Goal: Information Seeking & Learning: Learn about a topic

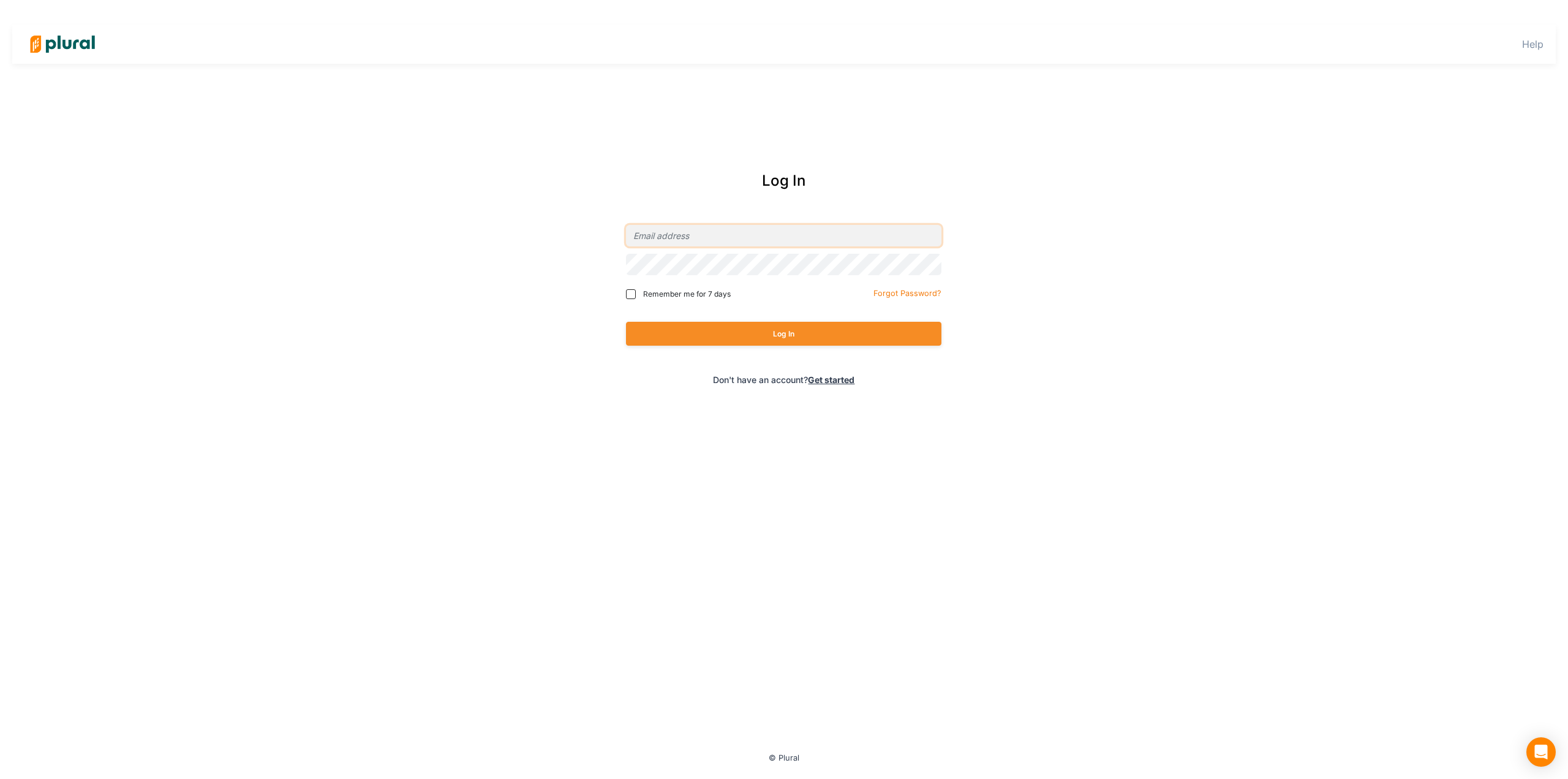
click at [737, 237] on input "email" at bounding box center [783, 235] width 315 height 22
type input "[EMAIL_ADDRESS][PERSON_NAME][DOMAIN_NAME]"
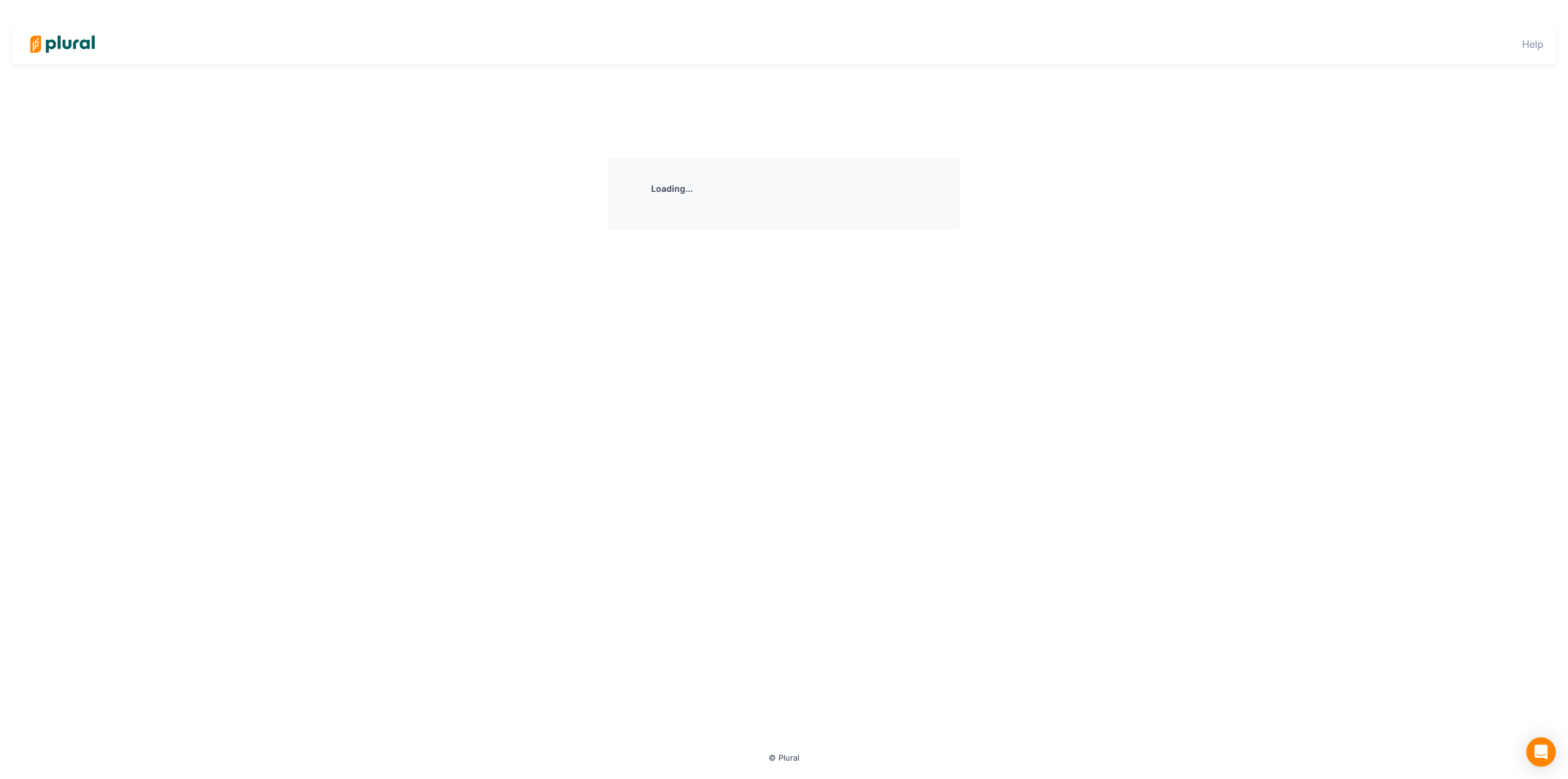
click at [806, 349] on div "Loading..." at bounding box center [784, 453] width 698 height 592
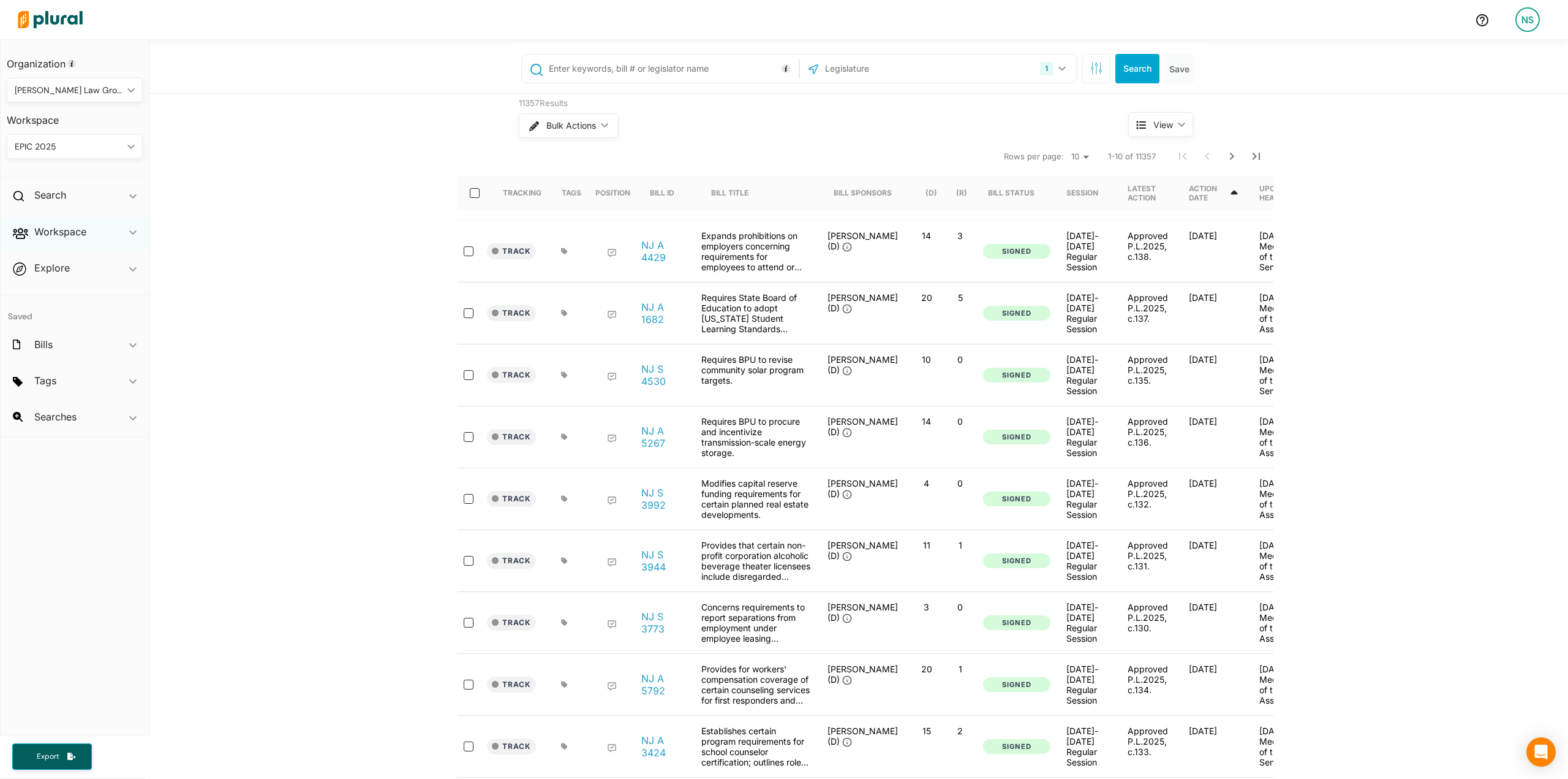
click at [98, 241] on div "Workspace ic_keyboard_arrow_down" at bounding box center [74, 234] width 148 height 33
click at [63, 310] on h4 "Saved Searches" at bounding box center [78, 309] width 118 height 12
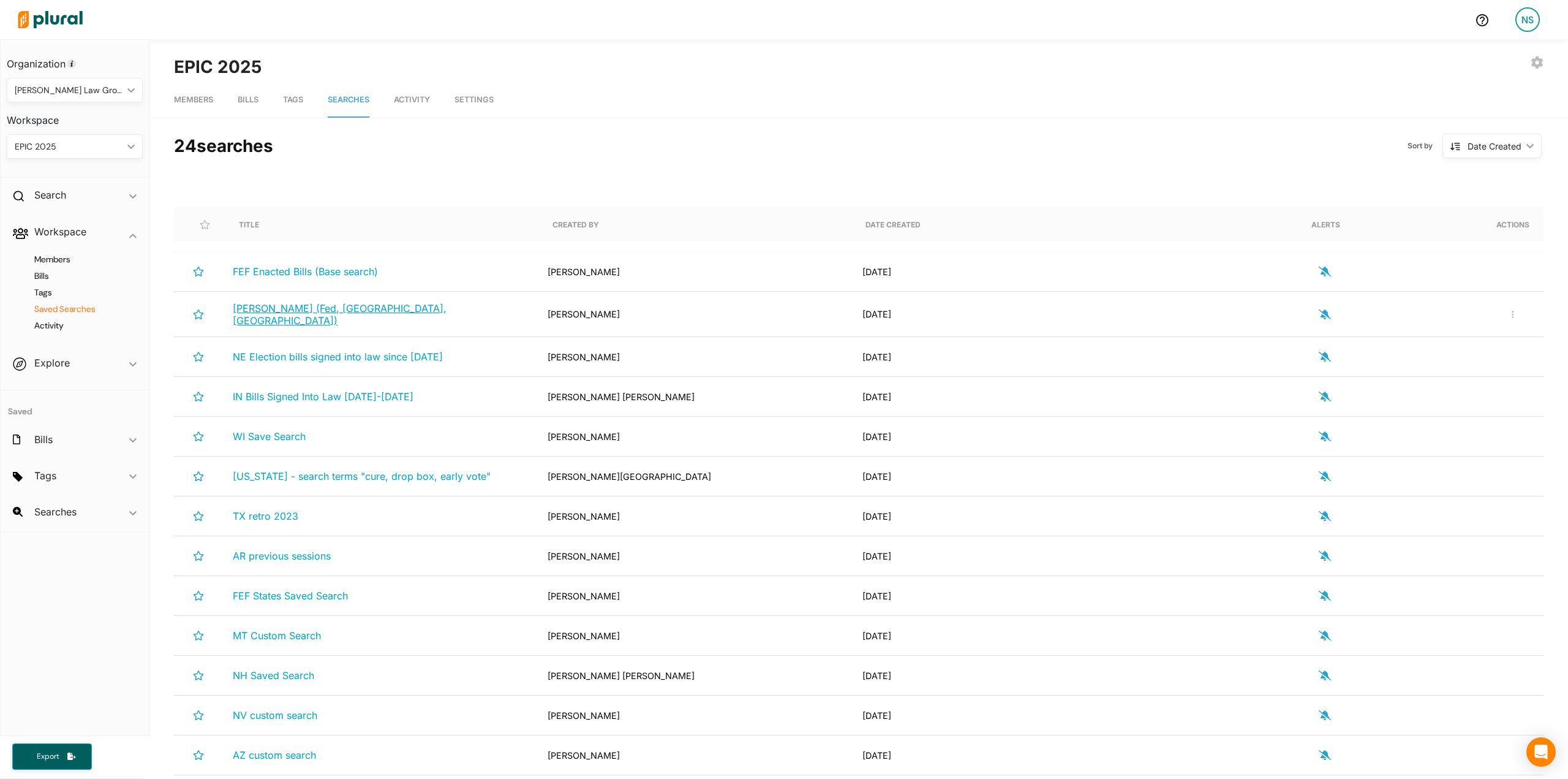
click at [322, 312] on span "[PERSON_NAME] (Fed, [GEOGRAPHIC_DATA], [GEOGRAPHIC_DATA])" at bounding box center [339, 315] width 213 height 25
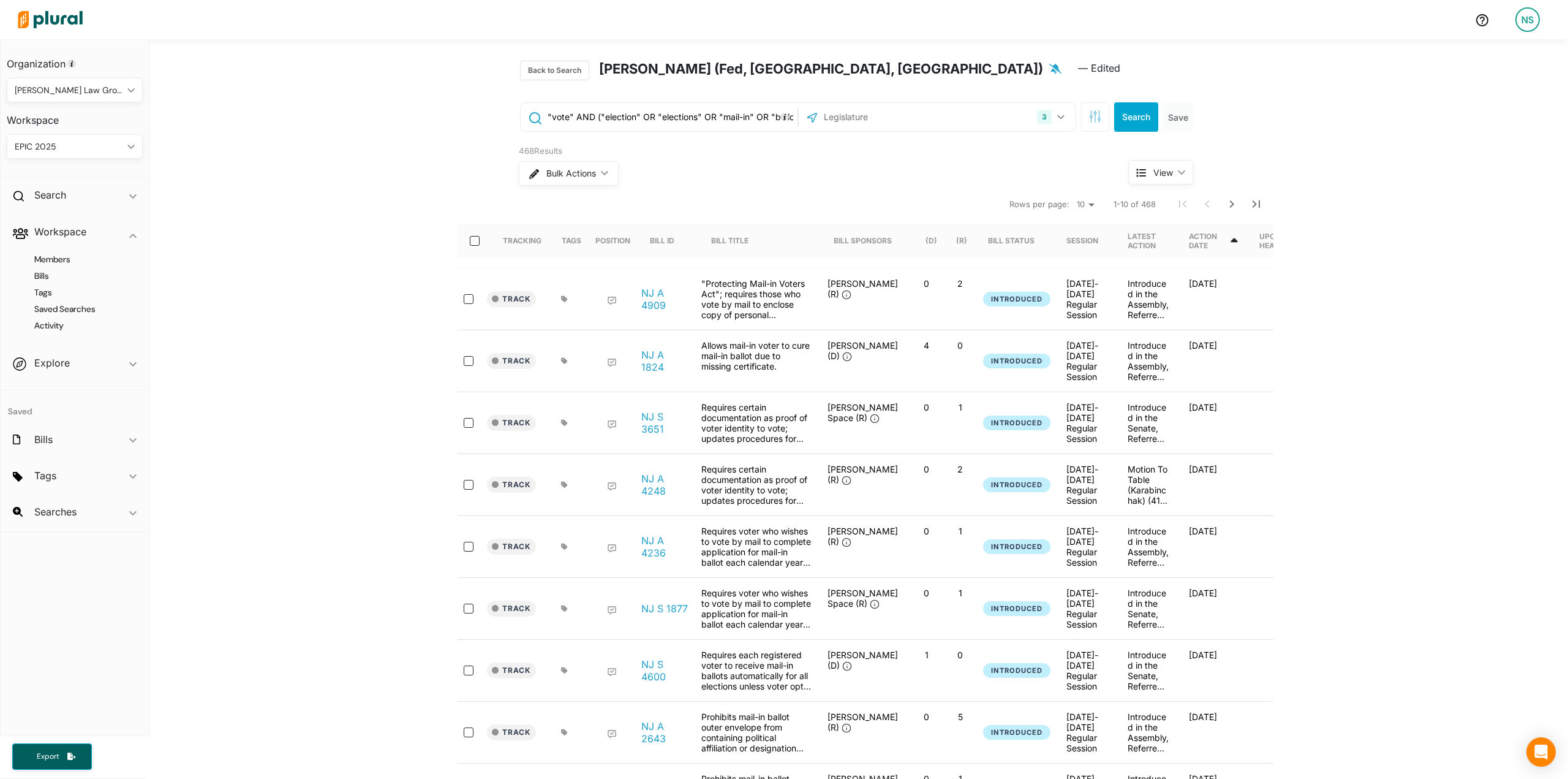
click at [1031, 136] on div ""vote" AND ("election" OR "elections" OR "mail-in" OR "ballot" OR "absentee" OR…" at bounding box center [859, 117] width 698 height 49
click at [1050, 121] on button "3" at bounding box center [1052, 117] width 40 height 24
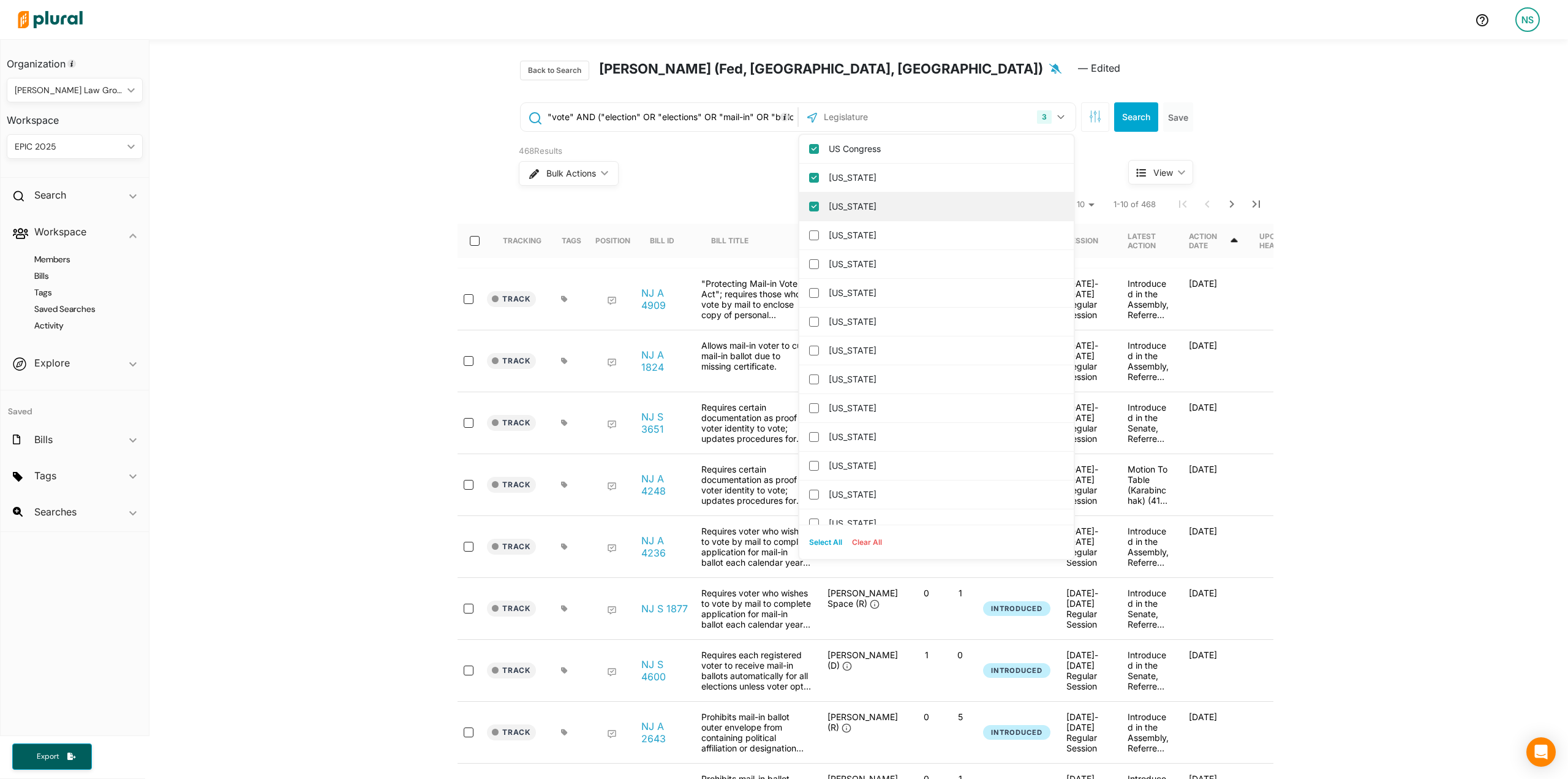
click at [828, 207] on label "New Jersey" at bounding box center [945, 206] width 233 height 18
click at [819, 207] on input "New Jersey" at bounding box center [813, 206] width 10 height 10
click at [838, 173] on label "Iowa" at bounding box center [945, 178] width 233 height 18
click at [819, 173] on input "Iowa" at bounding box center [813, 178] width 10 height 10
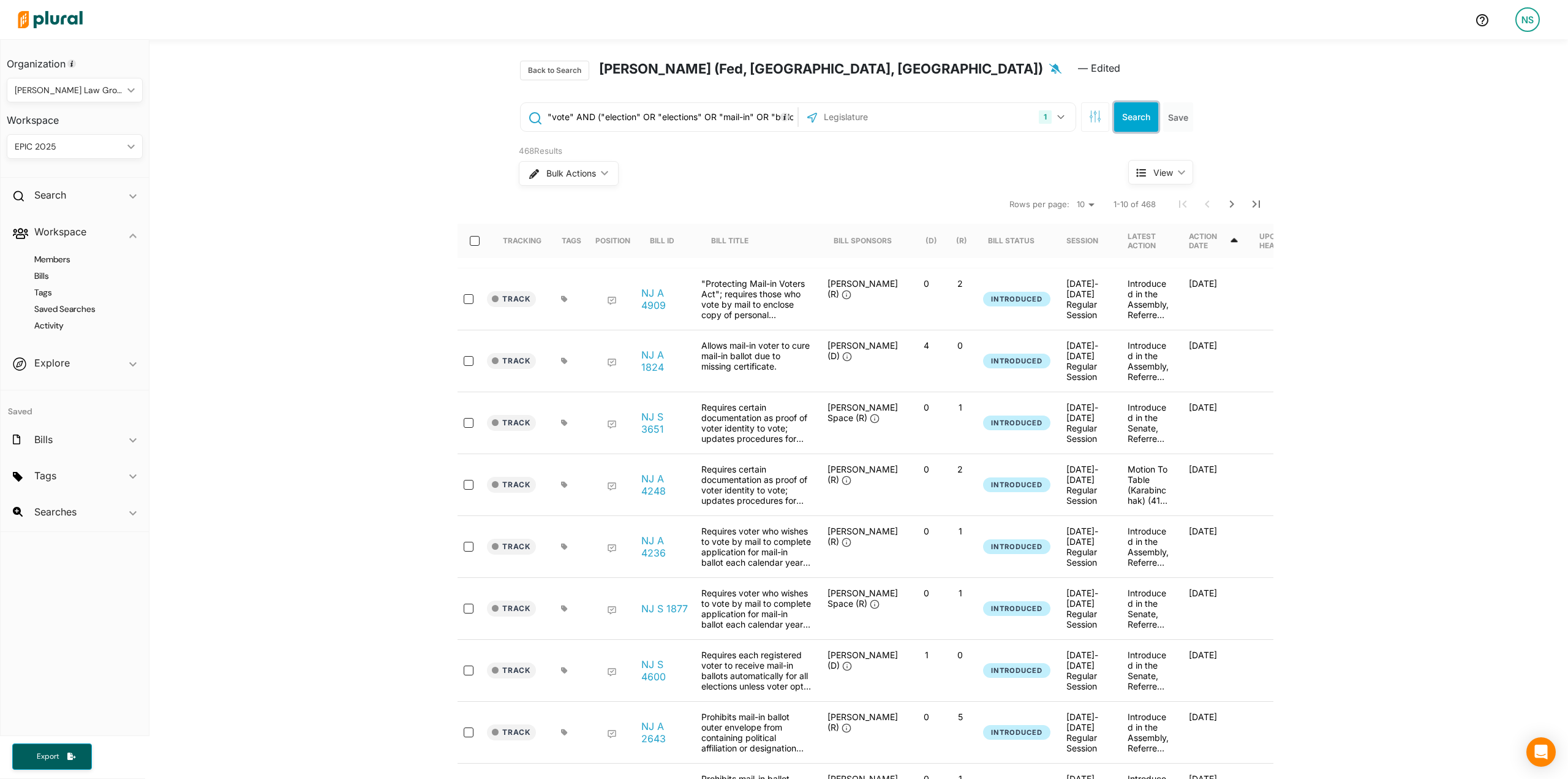
click at [1143, 108] on button "Search" at bounding box center [1137, 117] width 44 height 29
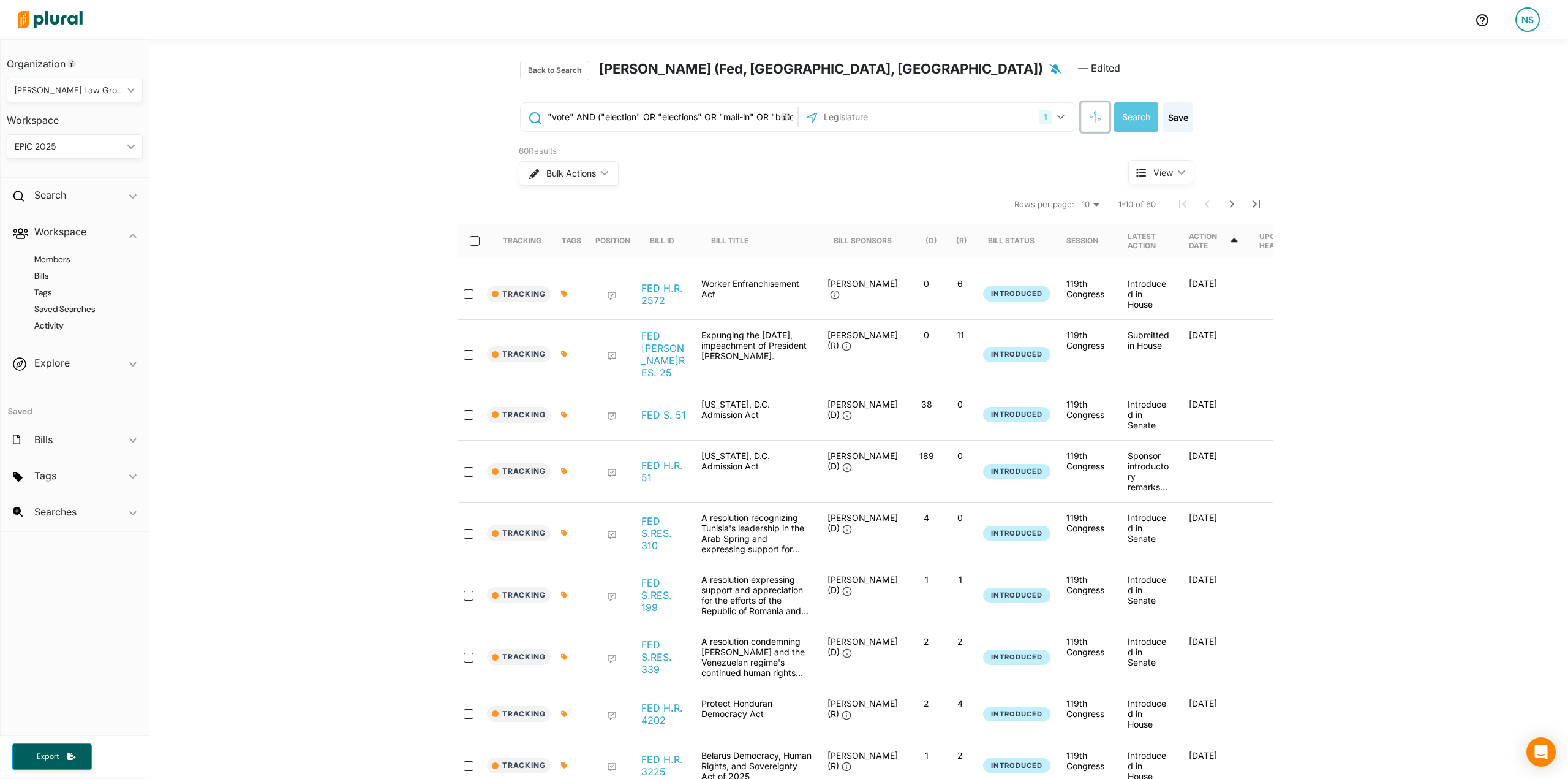
click at [1089, 121] on icon "button" at bounding box center [1095, 116] width 12 height 12
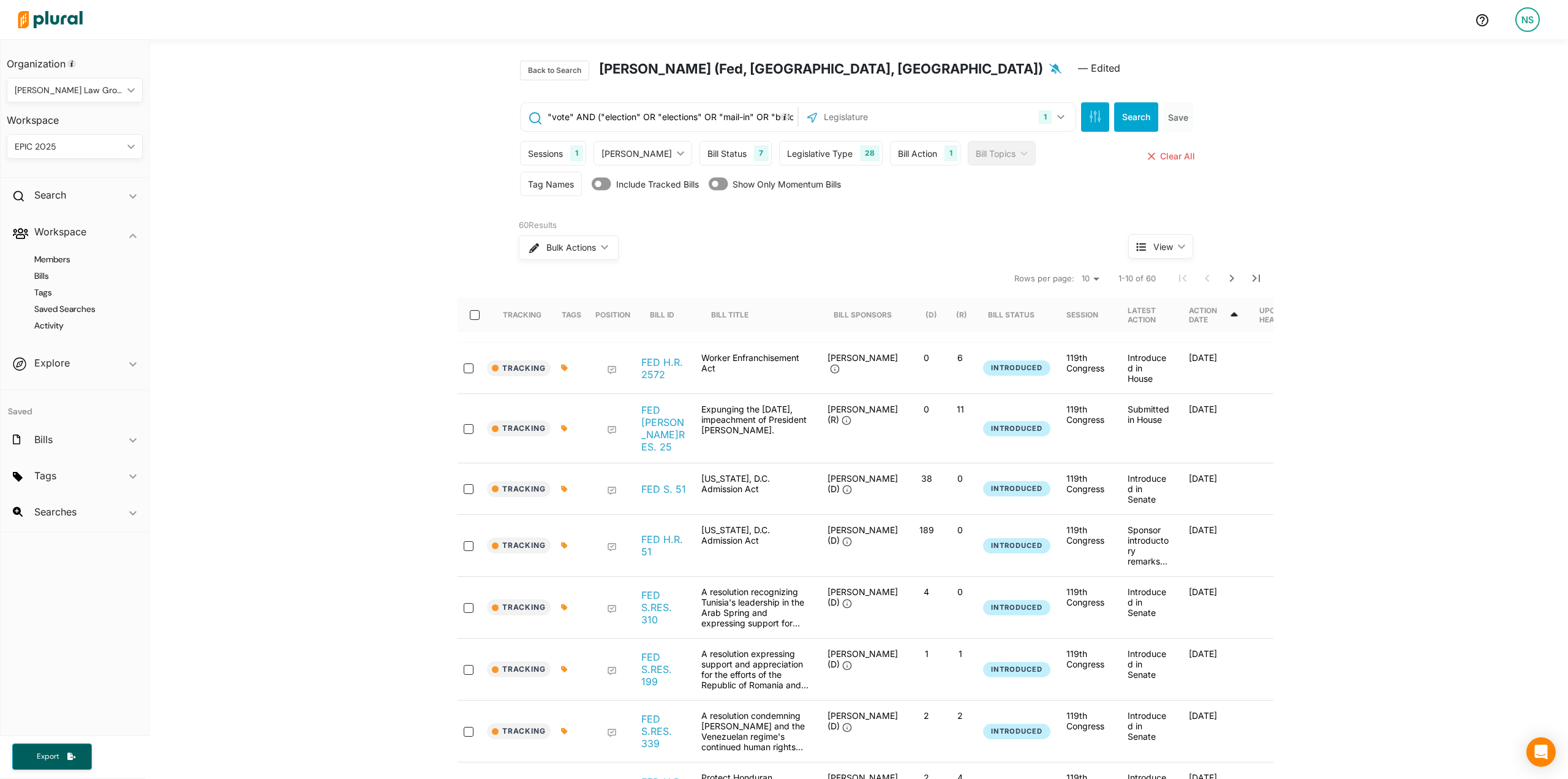
click at [566, 183] on div "Tag Names" at bounding box center [551, 184] width 46 height 13
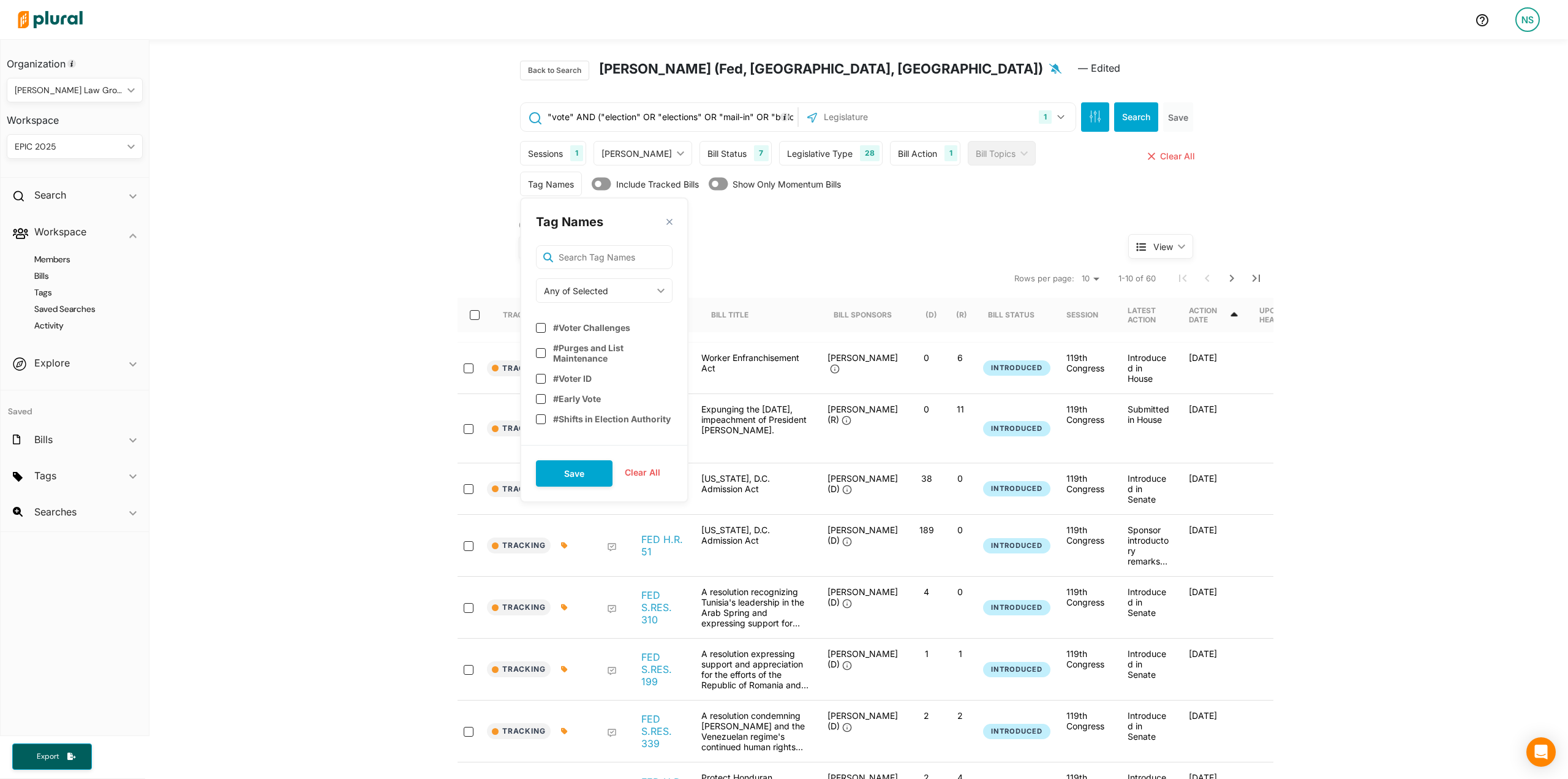
click at [617, 269] on div "Tag Names close Any of Selected ic_keyboard_arrow_down Any of Selected All of S…" at bounding box center [604, 349] width 168 height 305
drag, startPoint x: 608, startPoint y: 284, endPoint x: 567, endPoint y: 333, distance: 63.9
click at [569, 332] on div "Tag Names close Any of Selected ic_keyboard_arrow_down Any of Selected All of S…" at bounding box center [604, 349] width 168 height 305
click at [635, 291] on div "Any of Selected" at bounding box center [598, 291] width 108 height 13
click at [594, 374] on div "None of Selected" at bounding box center [591, 376] width 90 height 10
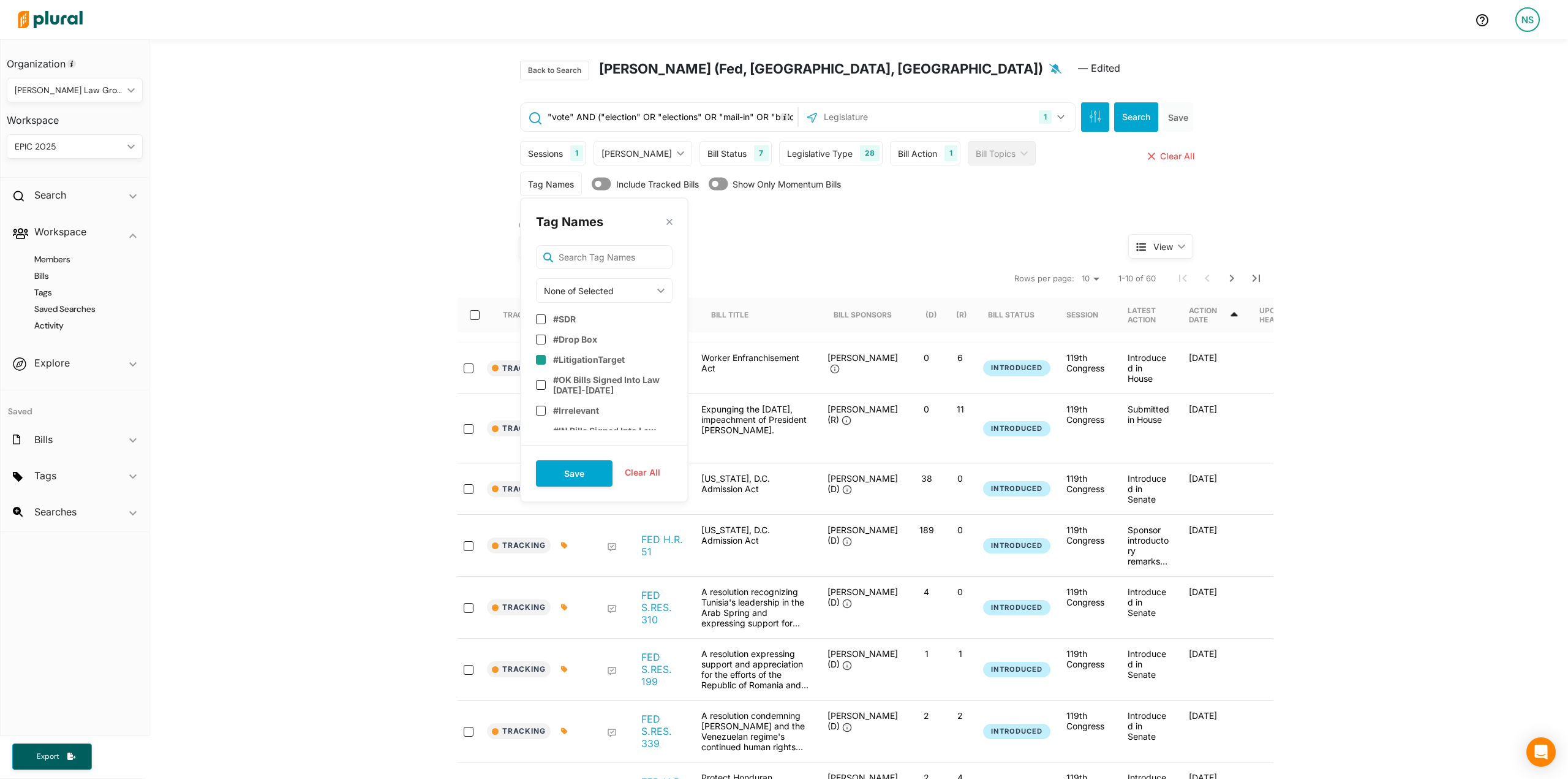
scroll to position [369, 0]
click at [576, 389] on label "#Irrelevant" at bounding box center [576, 394] width 46 height 10
click at [573, 482] on button "Save" at bounding box center [574, 473] width 76 height 26
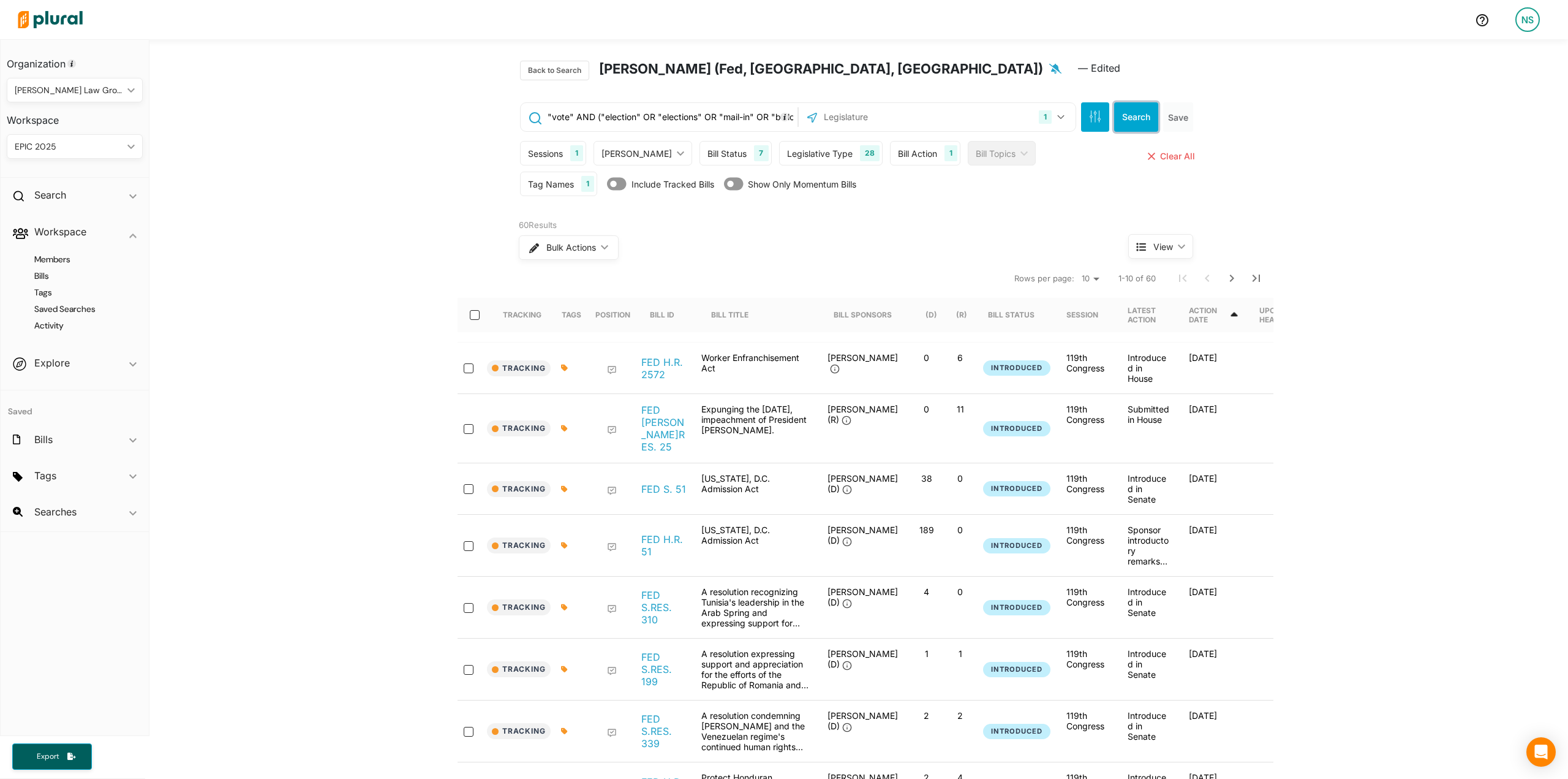
click at [1137, 123] on button "Search" at bounding box center [1137, 117] width 44 height 29
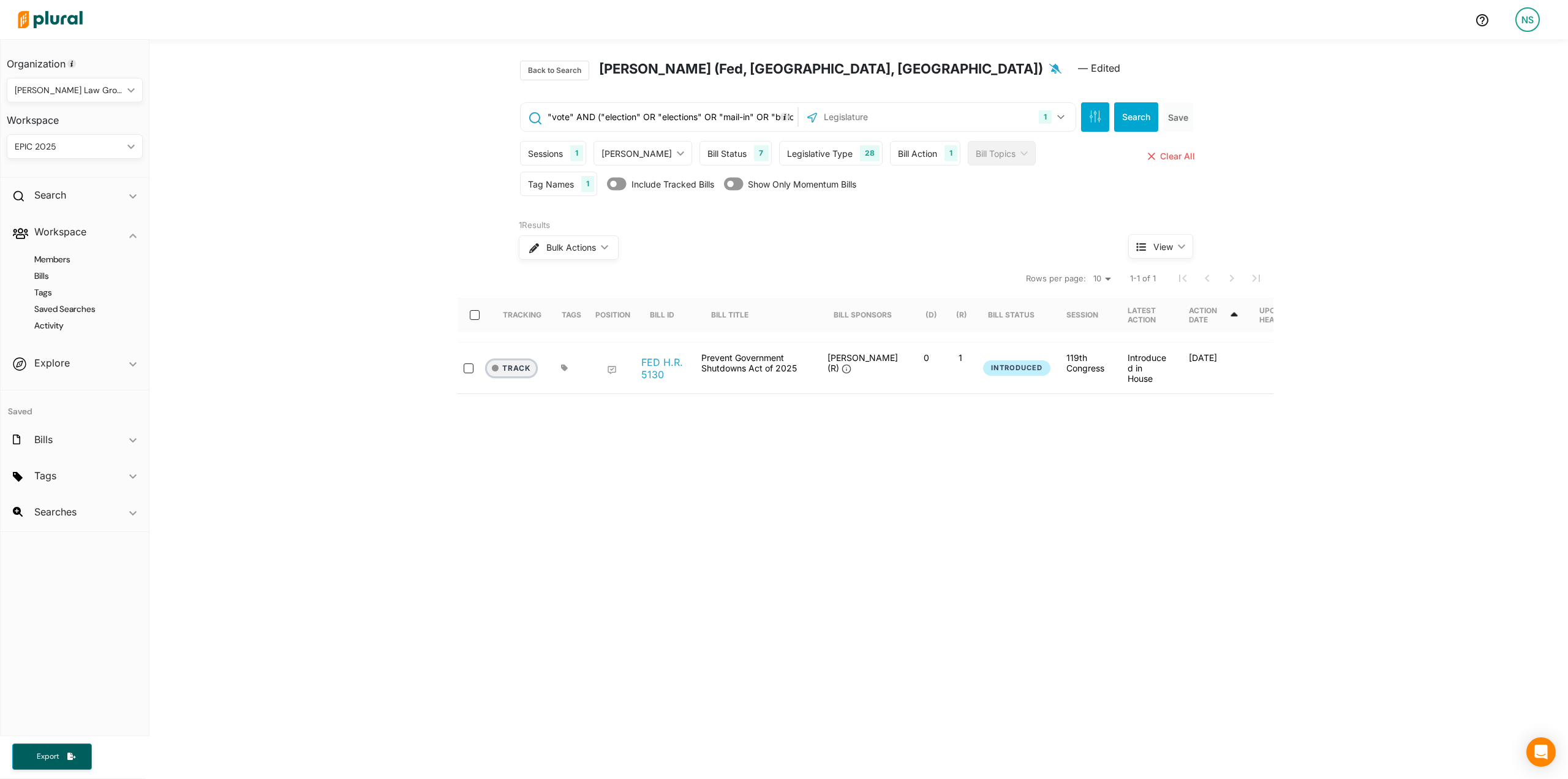
click at [517, 374] on button "Track" at bounding box center [511, 368] width 49 height 16
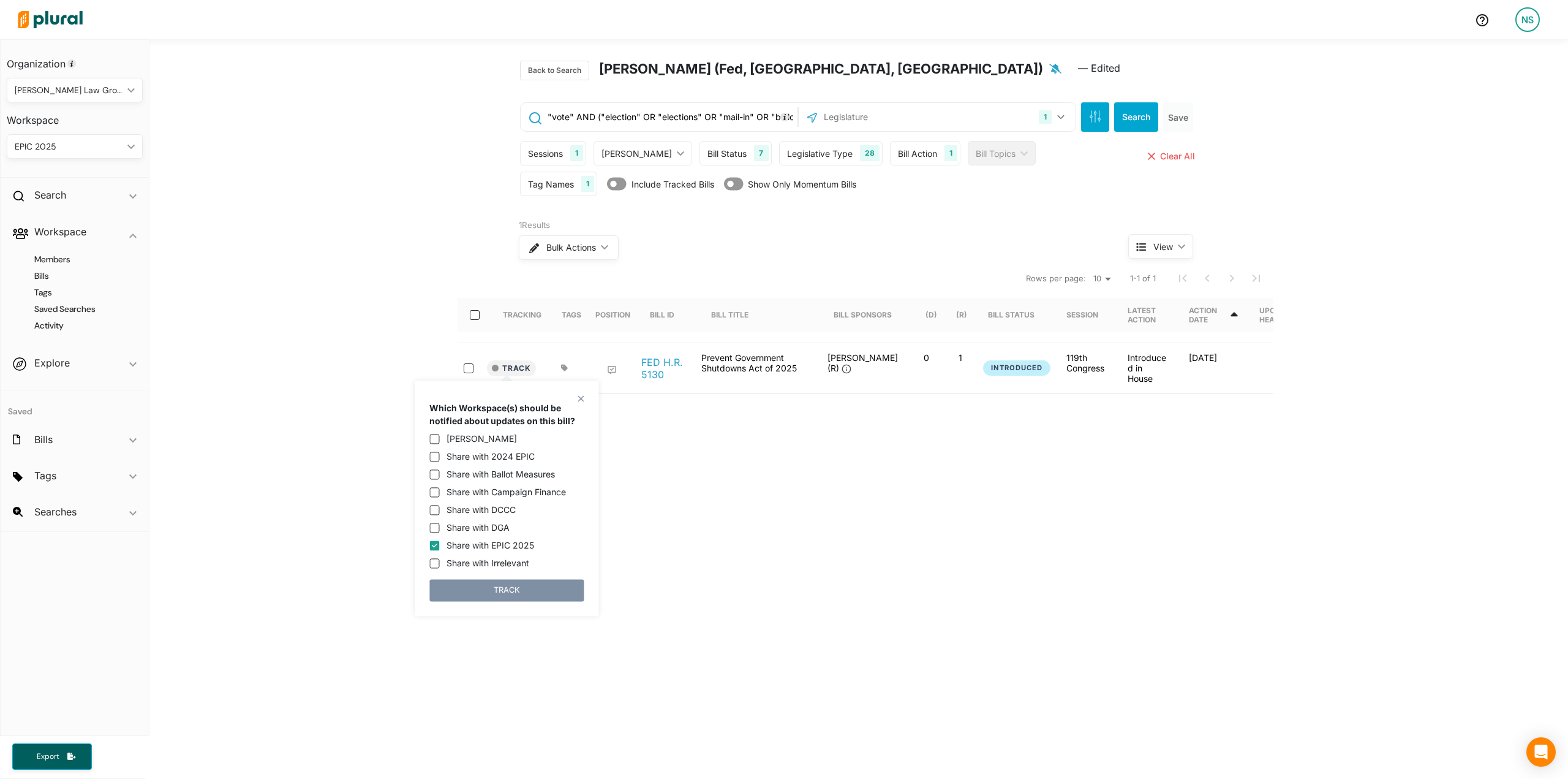
click at [507, 558] on label "Share with Irrelevant" at bounding box center [488, 563] width 83 height 13
click at [439, 558] on input "Share with Irrelevant" at bounding box center [434, 563] width 10 height 10
checkbox input "true"
click at [516, 547] on label "Share with EPIC 2025" at bounding box center [490, 545] width 87 height 13
click at [439, 547] on input "Share with EPIC 2025" at bounding box center [434, 545] width 10 height 10
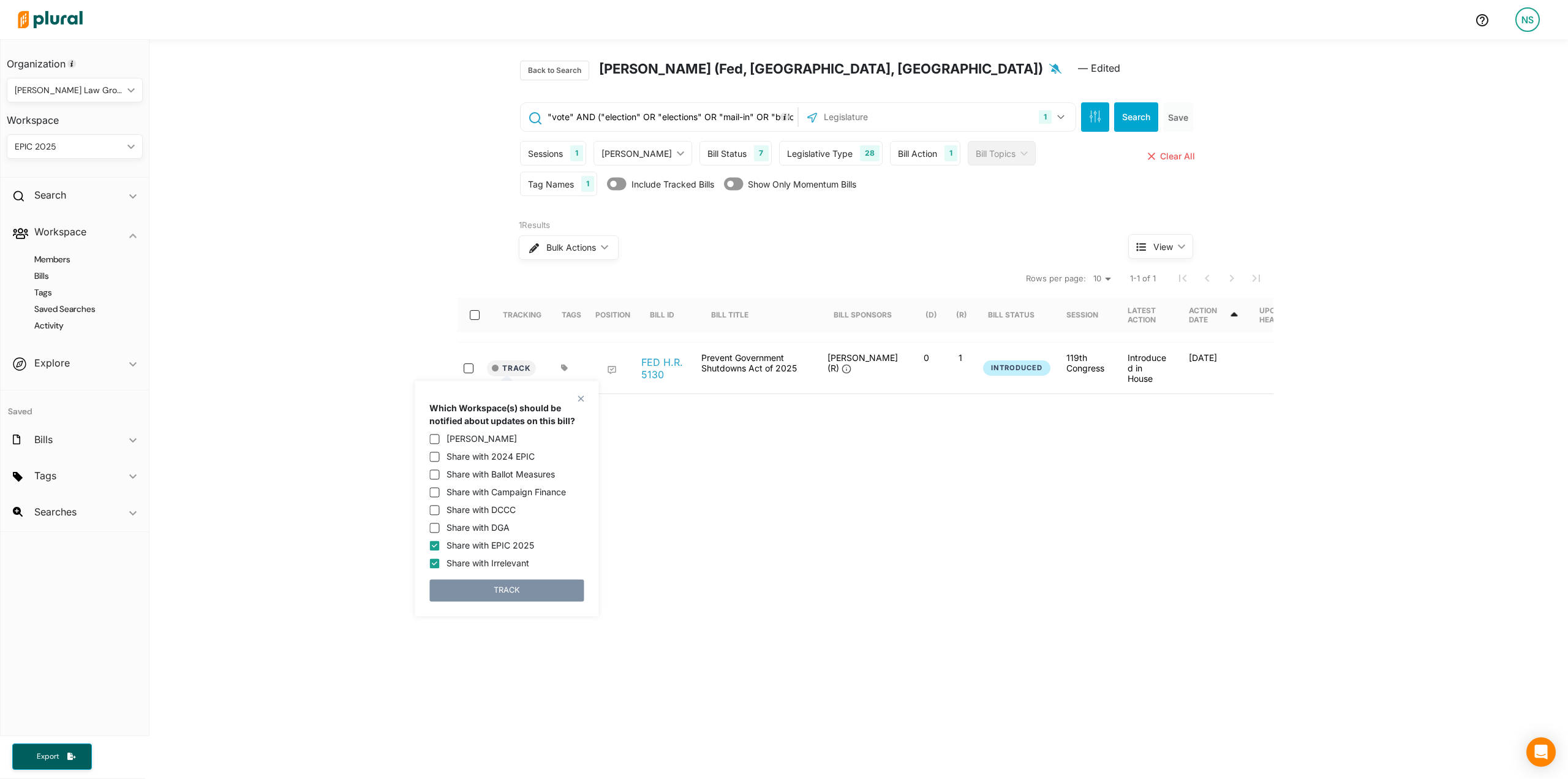
checkbox input "false"
click at [541, 594] on button "TRACK" at bounding box center [507, 590] width 154 height 22
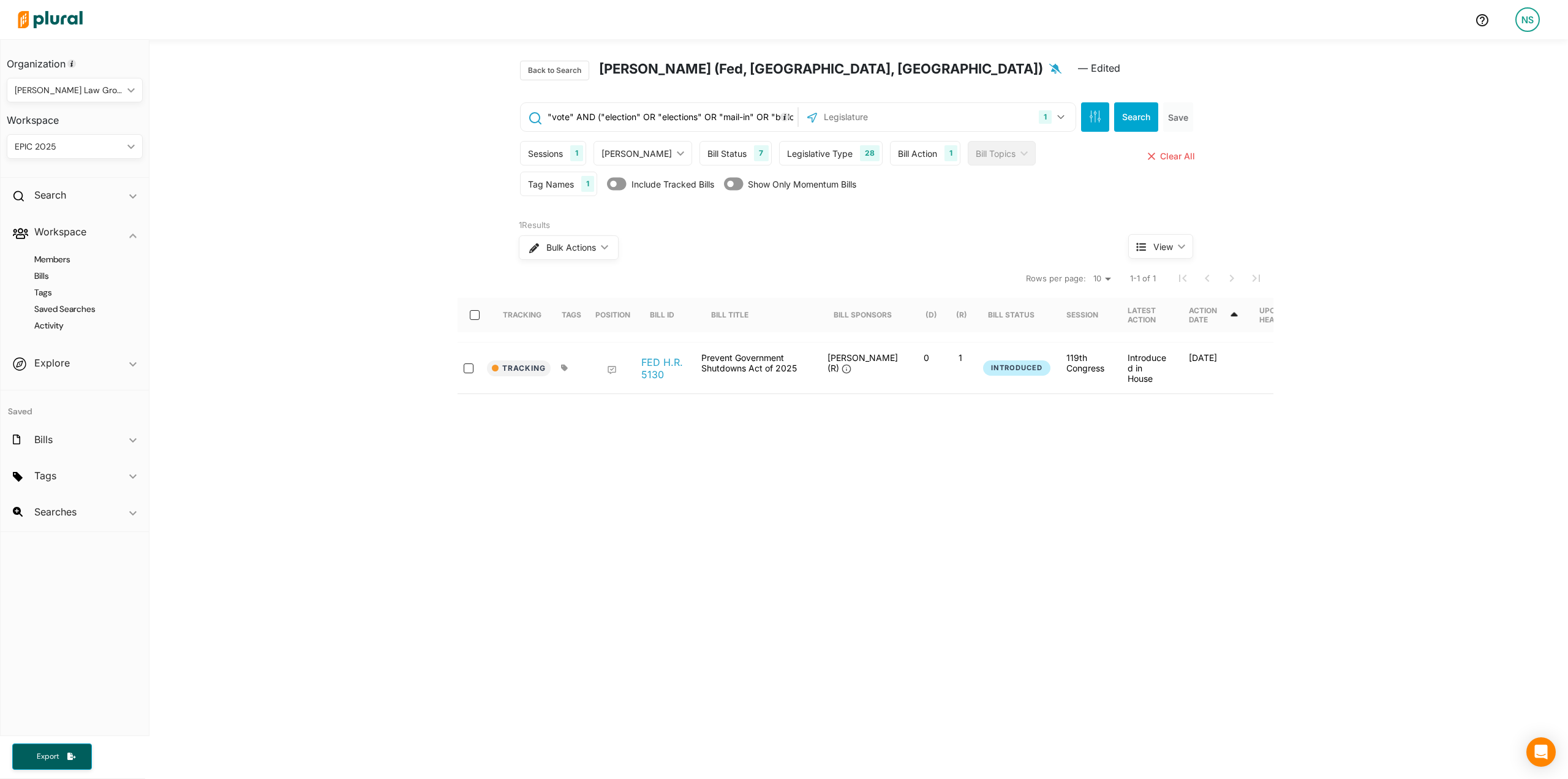
click at [561, 367] on icon at bounding box center [563, 367] width 6 height 6
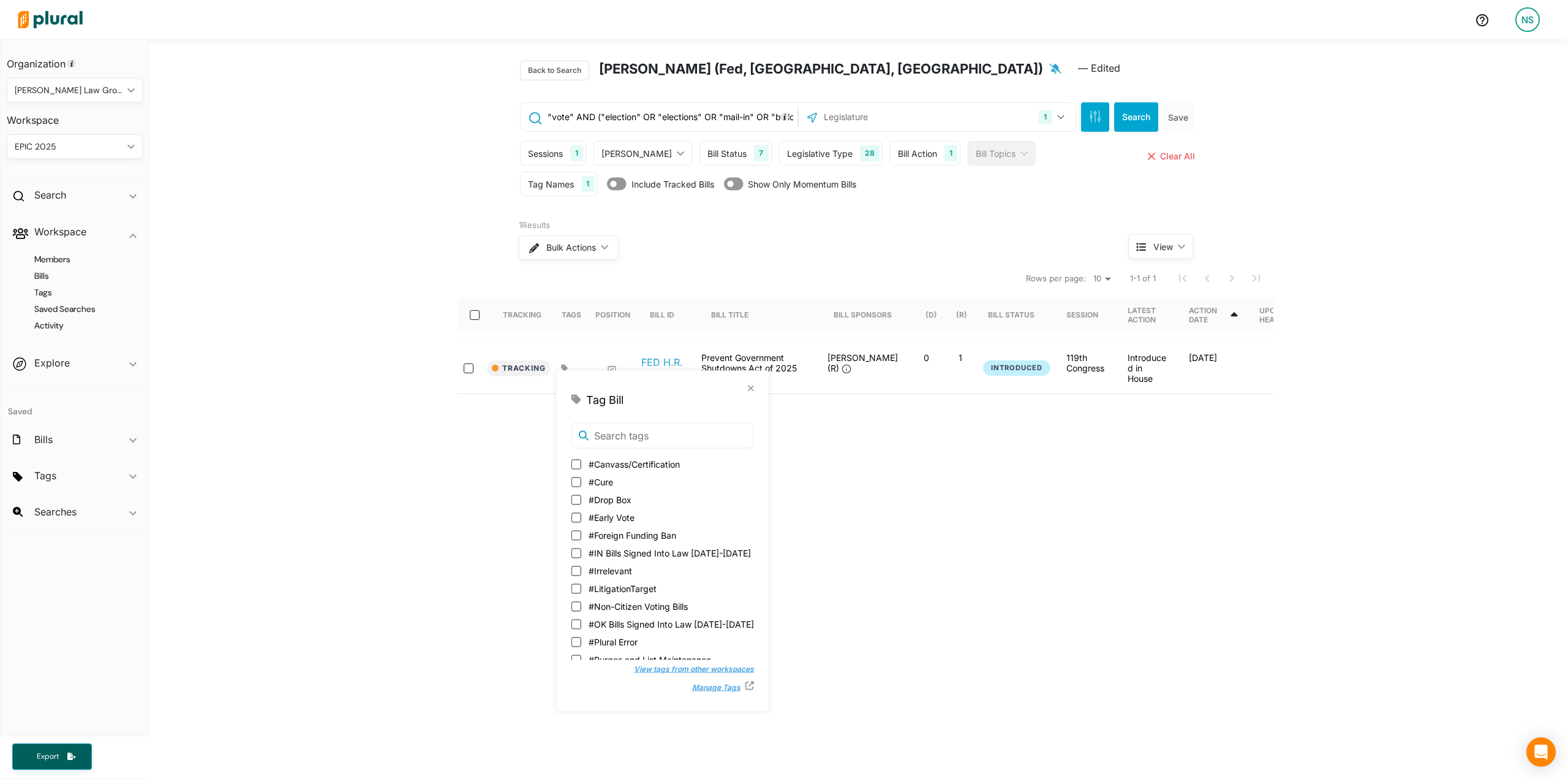
click at [629, 564] on span "#Irrelevant" at bounding box center [610, 571] width 44 height 13
click at [581, 565] on input "#Irrelevant" at bounding box center [576, 570] width 10 height 10
checkbox input "true"
click at [1044, 609] on div "Tracking Tags Position Bill ID Bill Title Bill Sponsors (D) (R) Bill Status Ses…" at bounding box center [866, 462] width 816 height 390
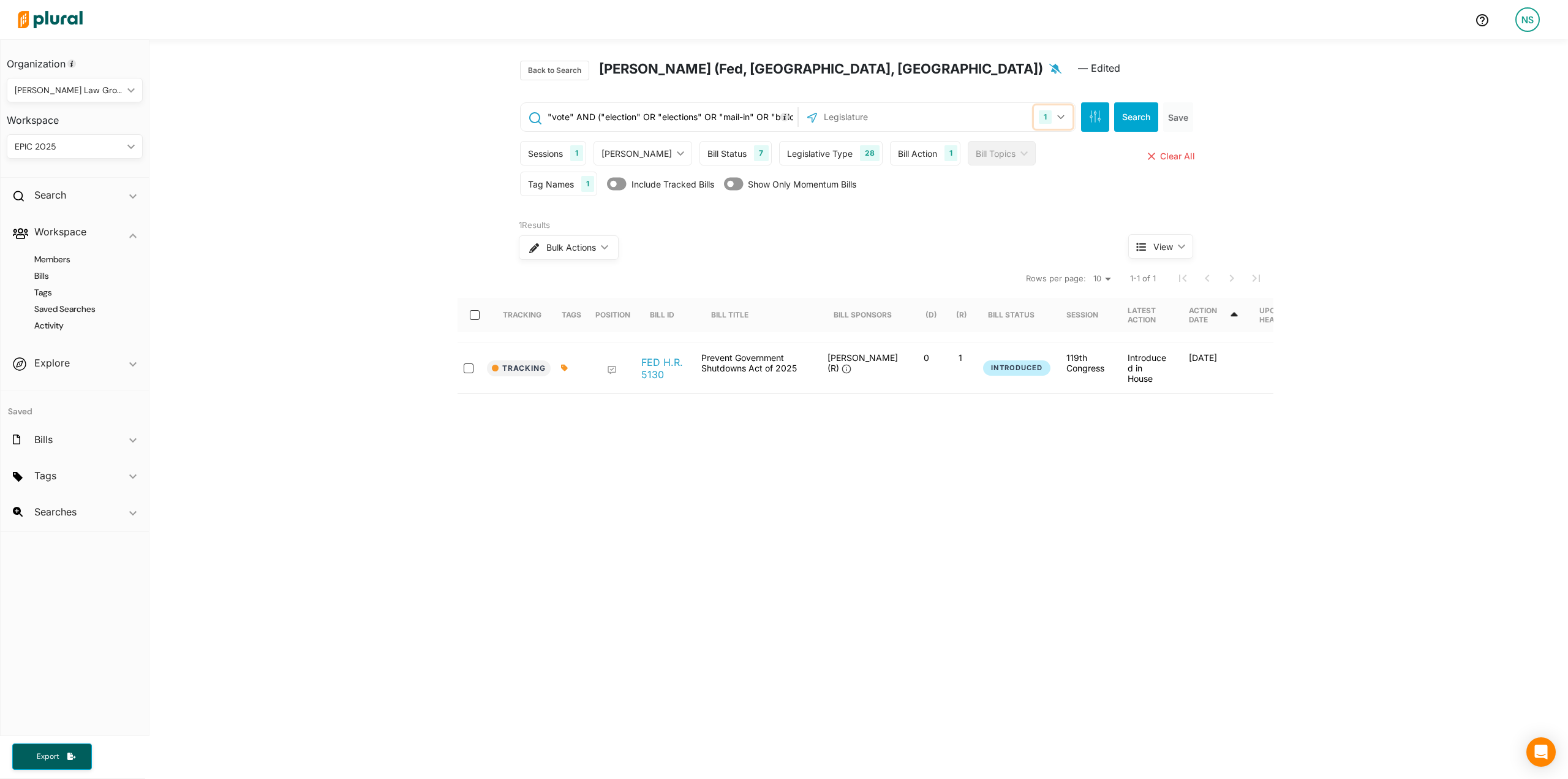
click at [1058, 116] on icon "button" at bounding box center [1061, 117] width 7 height 5
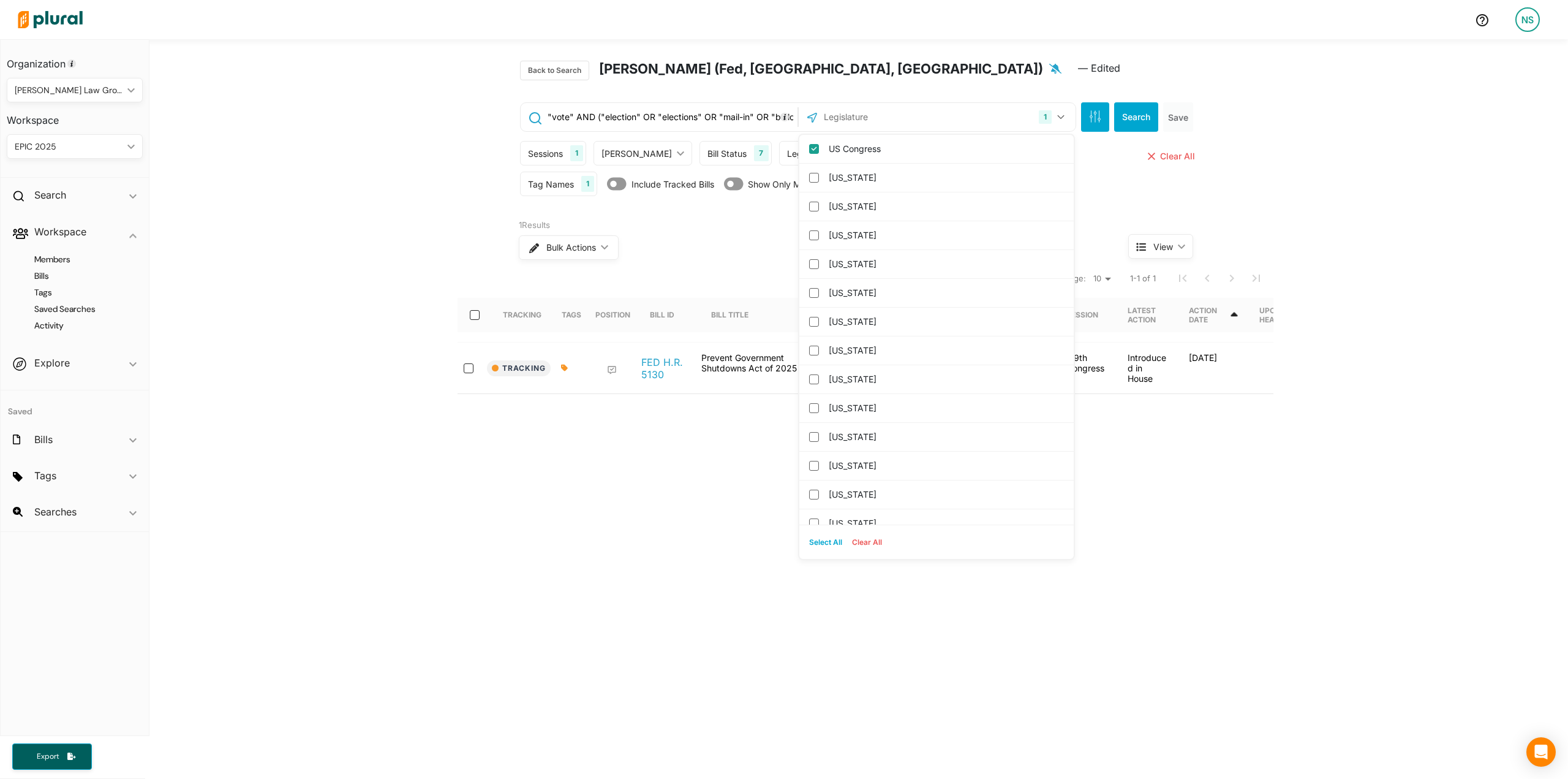
click at [731, 259] on div "Bulk Actions ic_keyboard_arrow_down" at bounding box center [800, 247] width 563 height 32
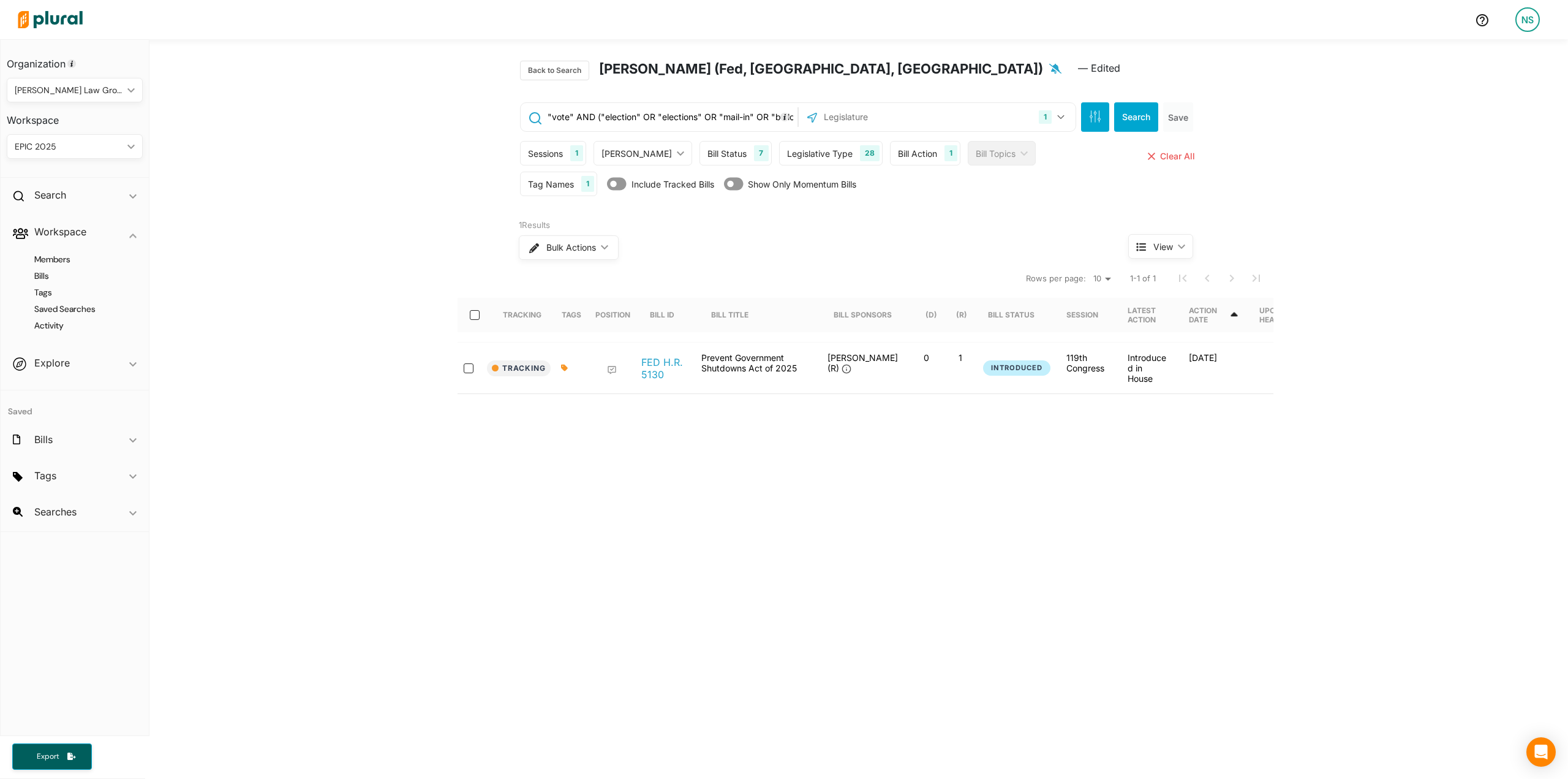
click at [561, 368] on icon at bounding box center [564, 367] width 7 height 7
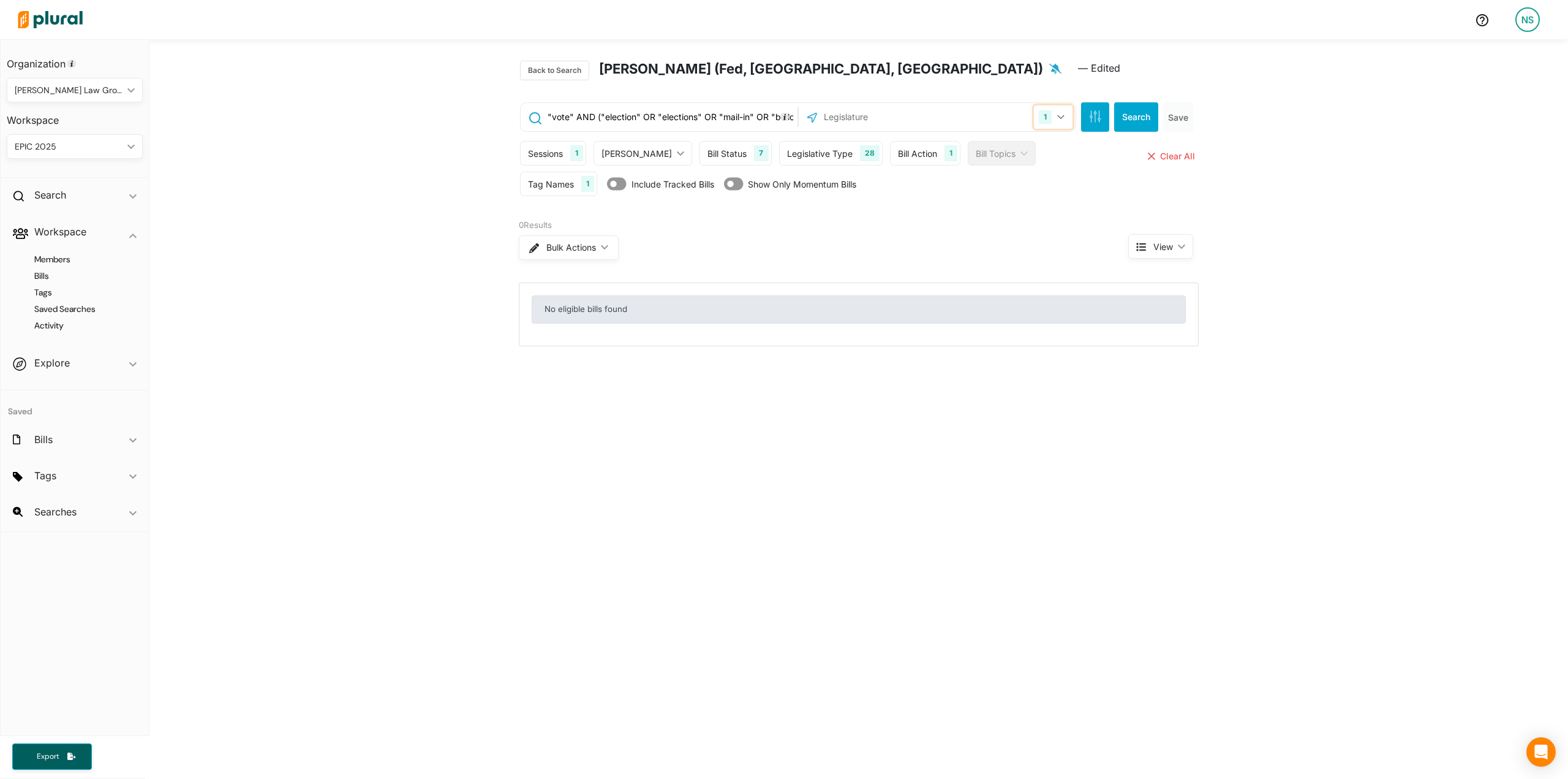
click at [1039, 123] on div "1" at bounding box center [1045, 117] width 13 height 14
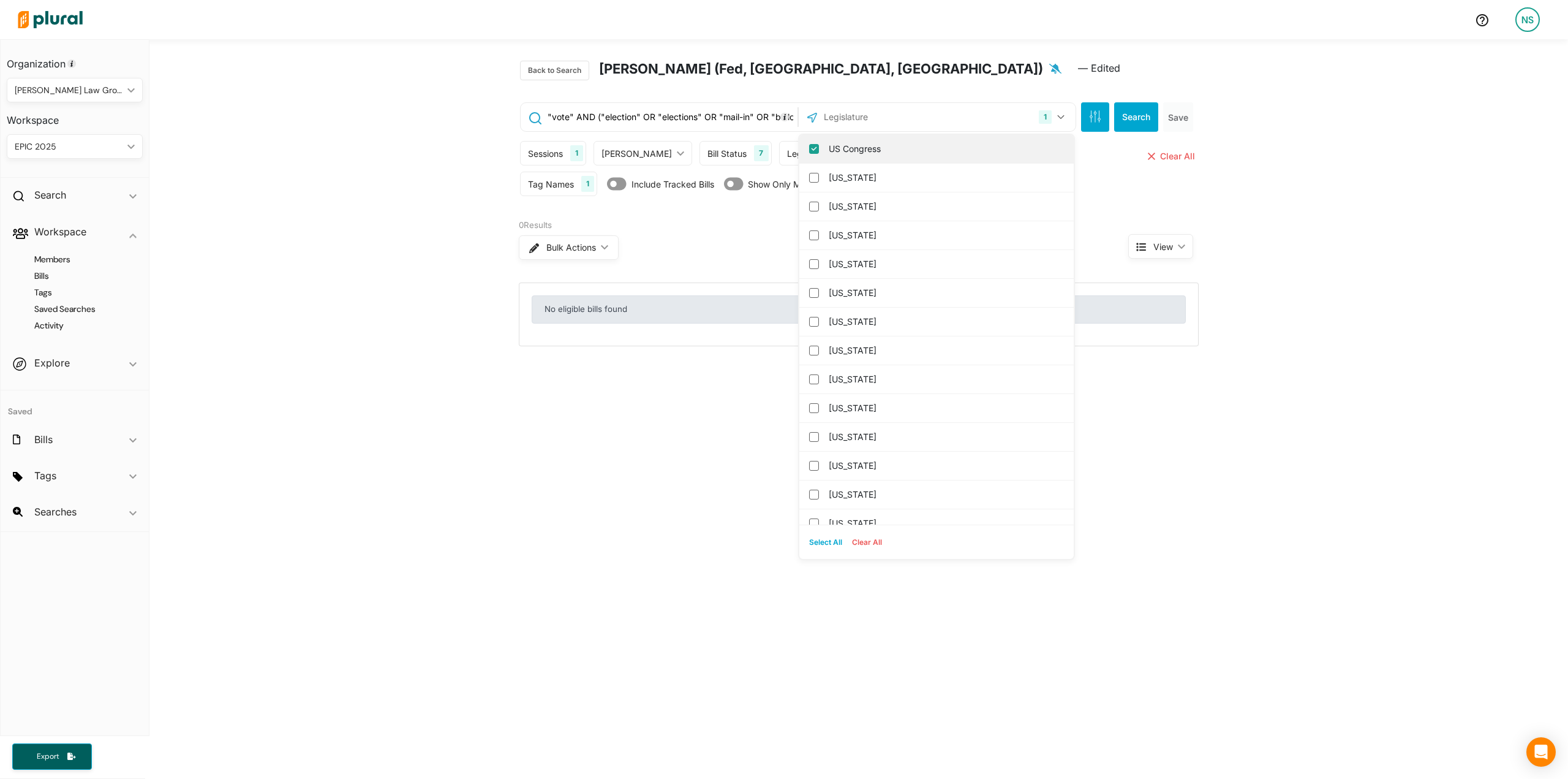
click at [859, 145] on label "US Congress" at bounding box center [945, 149] width 233 height 18
click at [819, 145] on input "US Congress" at bounding box center [813, 148] width 10 height 10
click at [859, 145] on label "US Congress" at bounding box center [945, 149] width 233 height 18
click at [819, 145] on input "US Congress" at bounding box center [813, 148] width 10 height 10
click at [859, 145] on label "US Congress" at bounding box center [945, 149] width 233 height 18
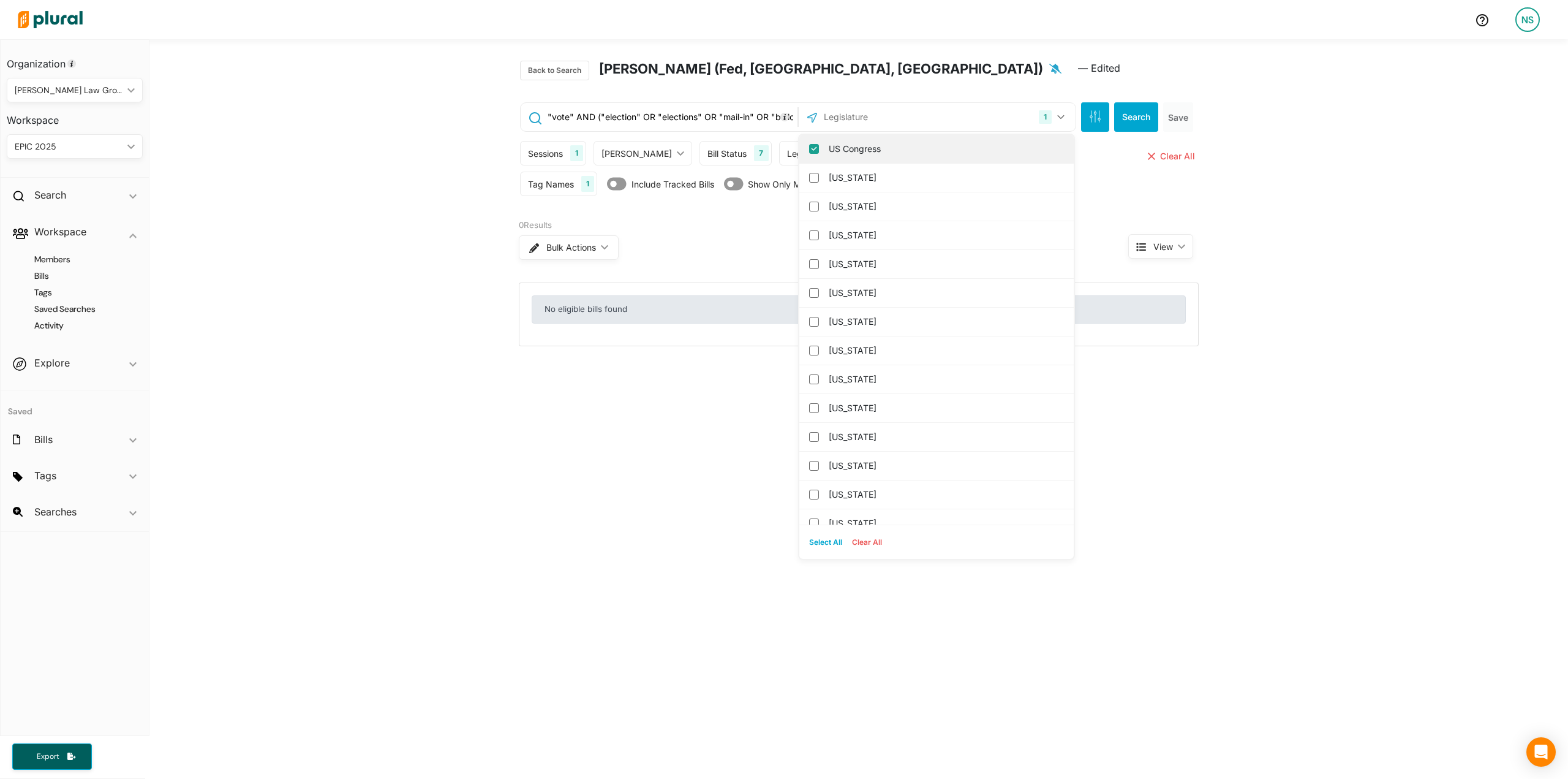
click at [819, 145] on input "US Congress" at bounding box center [813, 148] width 10 height 10
checkbox input "false"
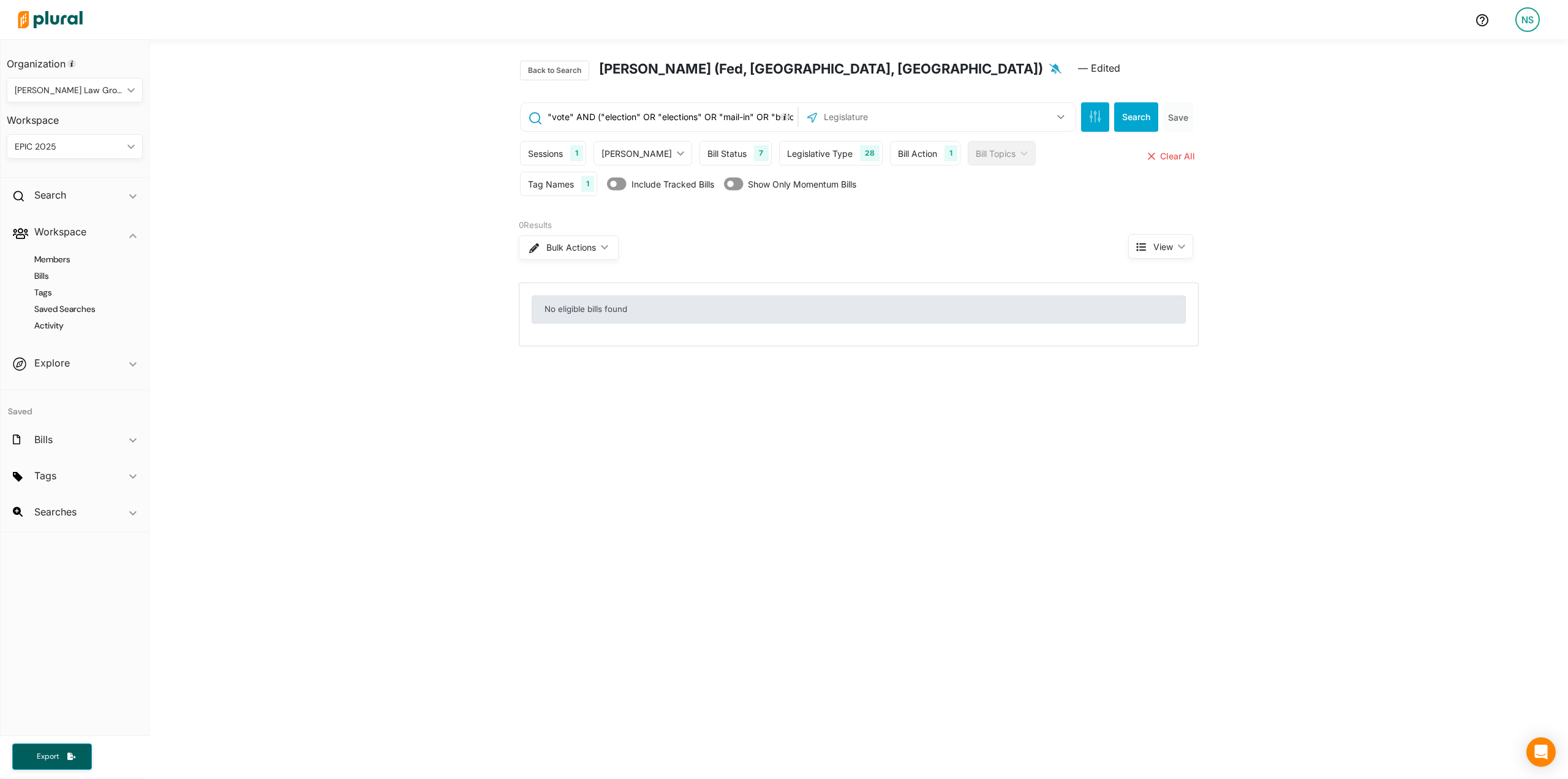
click at [894, 118] on input "text" at bounding box center [888, 117] width 131 height 24
type input "new"
click at [894, 171] on label "New Jersey" at bounding box center [945, 178] width 233 height 18
click at [819, 173] on input "New Jersey" at bounding box center [813, 178] width 10 height 10
click at [1114, 118] on button "Search" at bounding box center [1137, 117] width 44 height 29
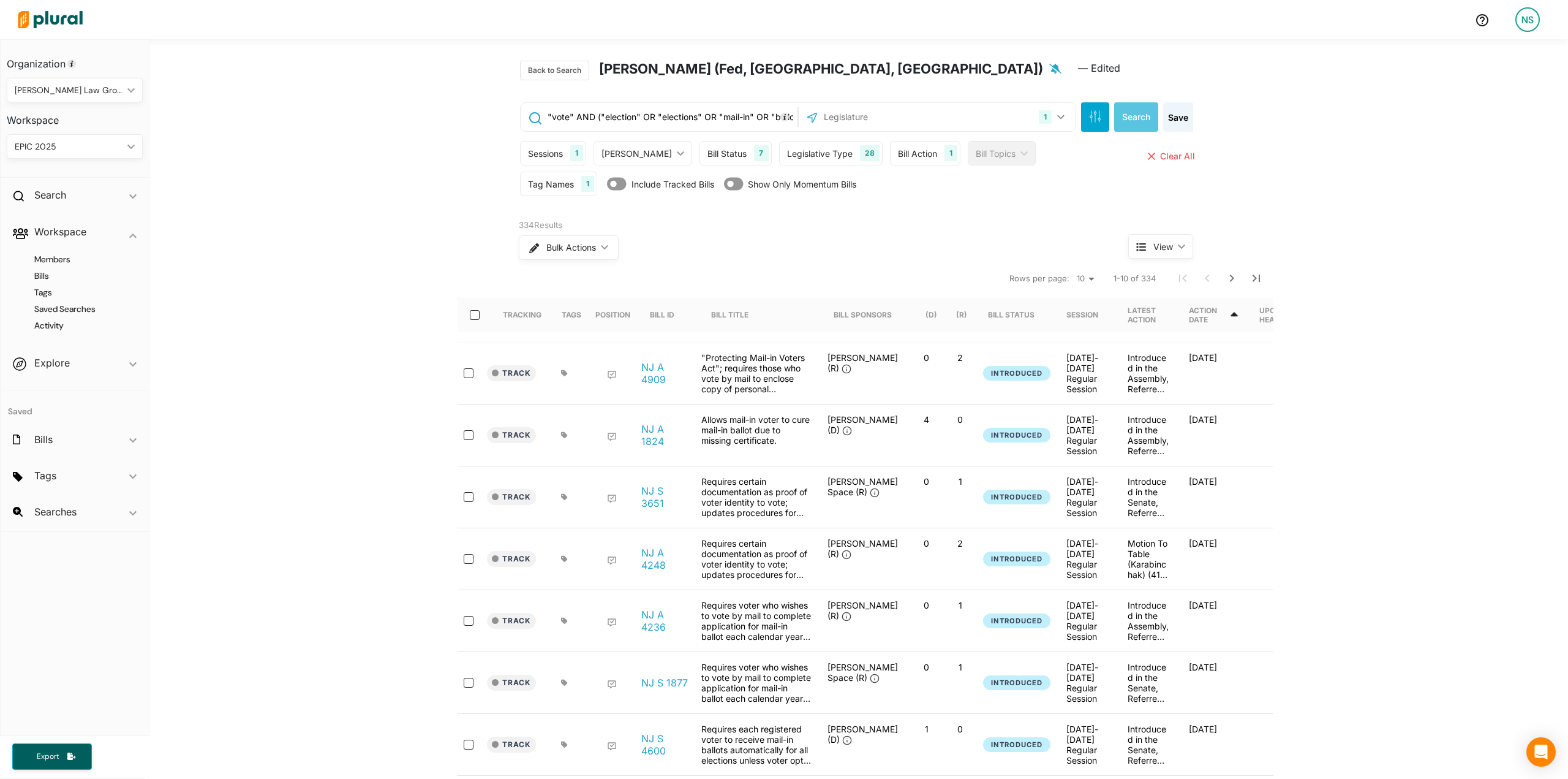
click at [1225, 317] on div "Action Date" at bounding box center [1208, 315] width 40 height 18
click at [1229, 311] on div "Action Date" at bounding box center [1208, 315] width 40 height 18
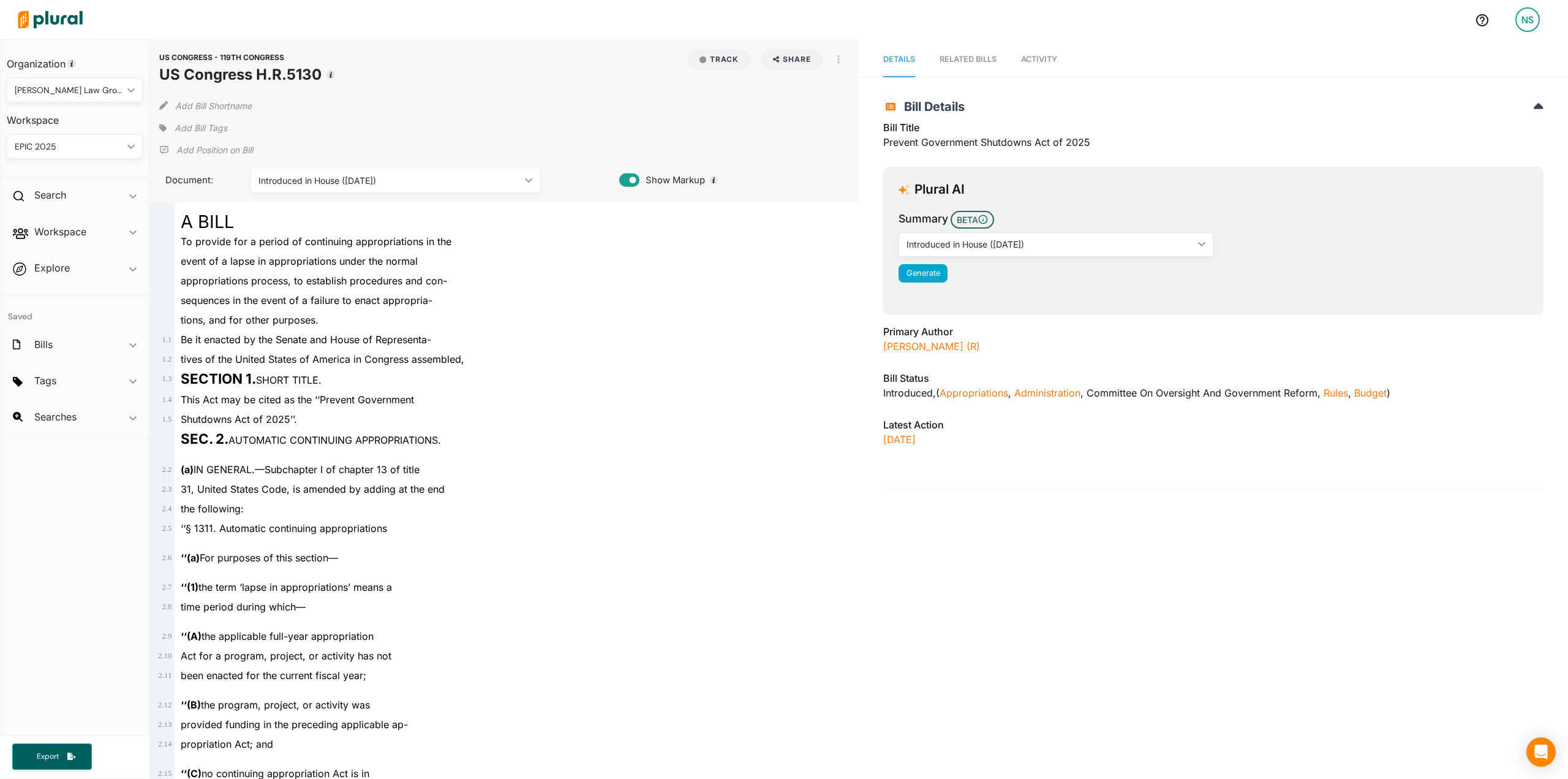
click at [428, 287] on div "appropriations process, to establish procedures and con-" at bounding box center [509, 281] width 670 height 20
